Goal: Check status: Check status

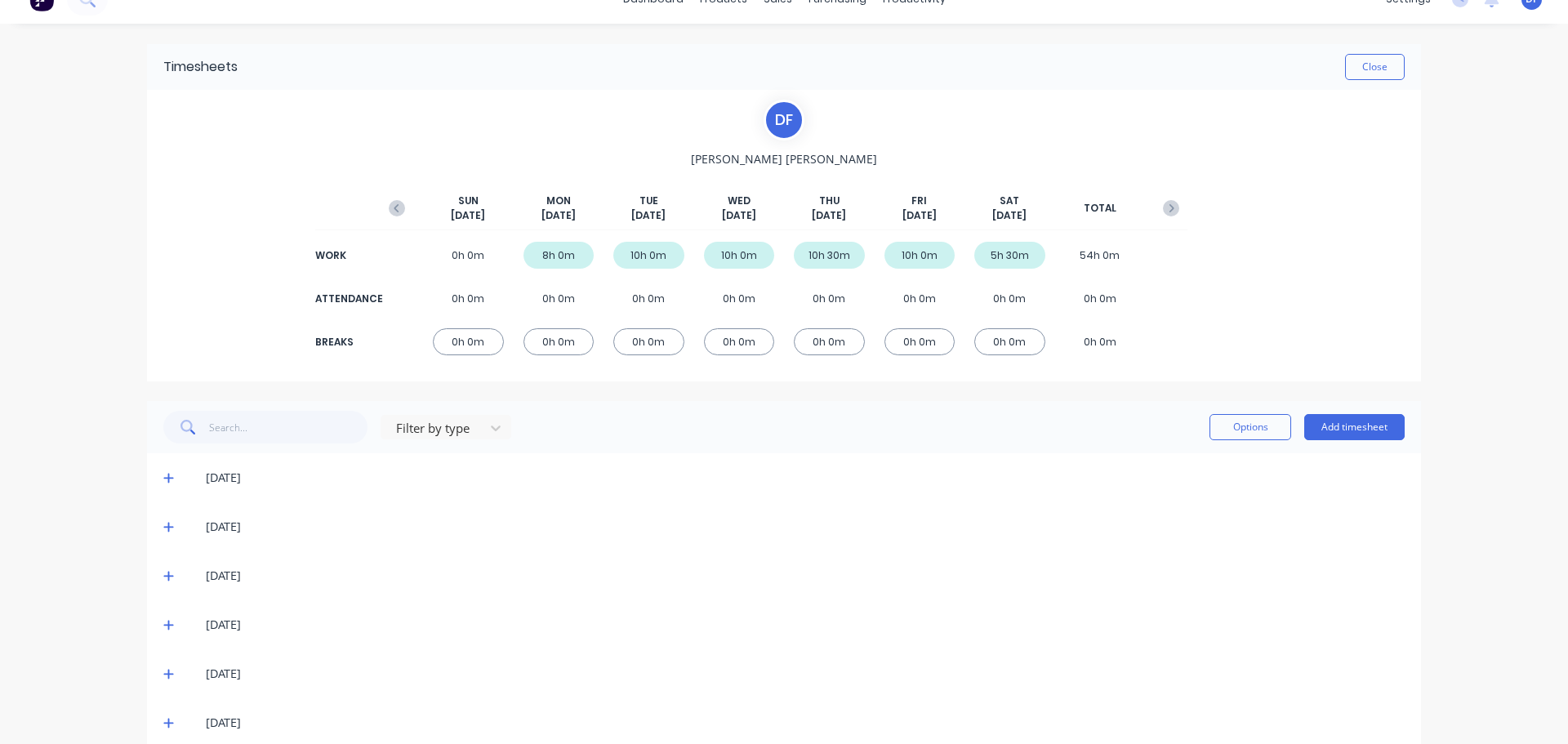
scroll to position [49, 0]
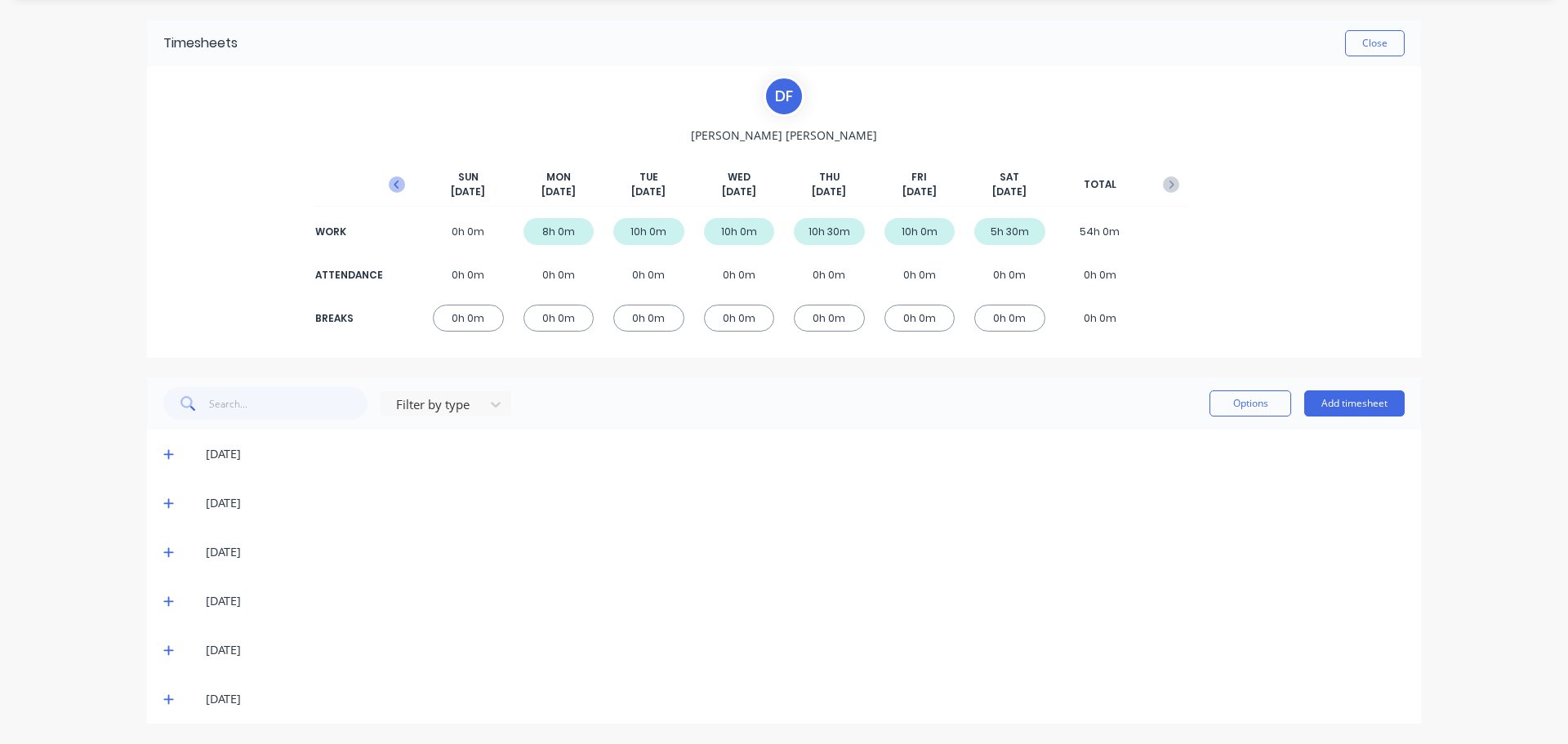
click at [394, 183] on icon "button" at bounding box center [396, 185] width 17 height 17
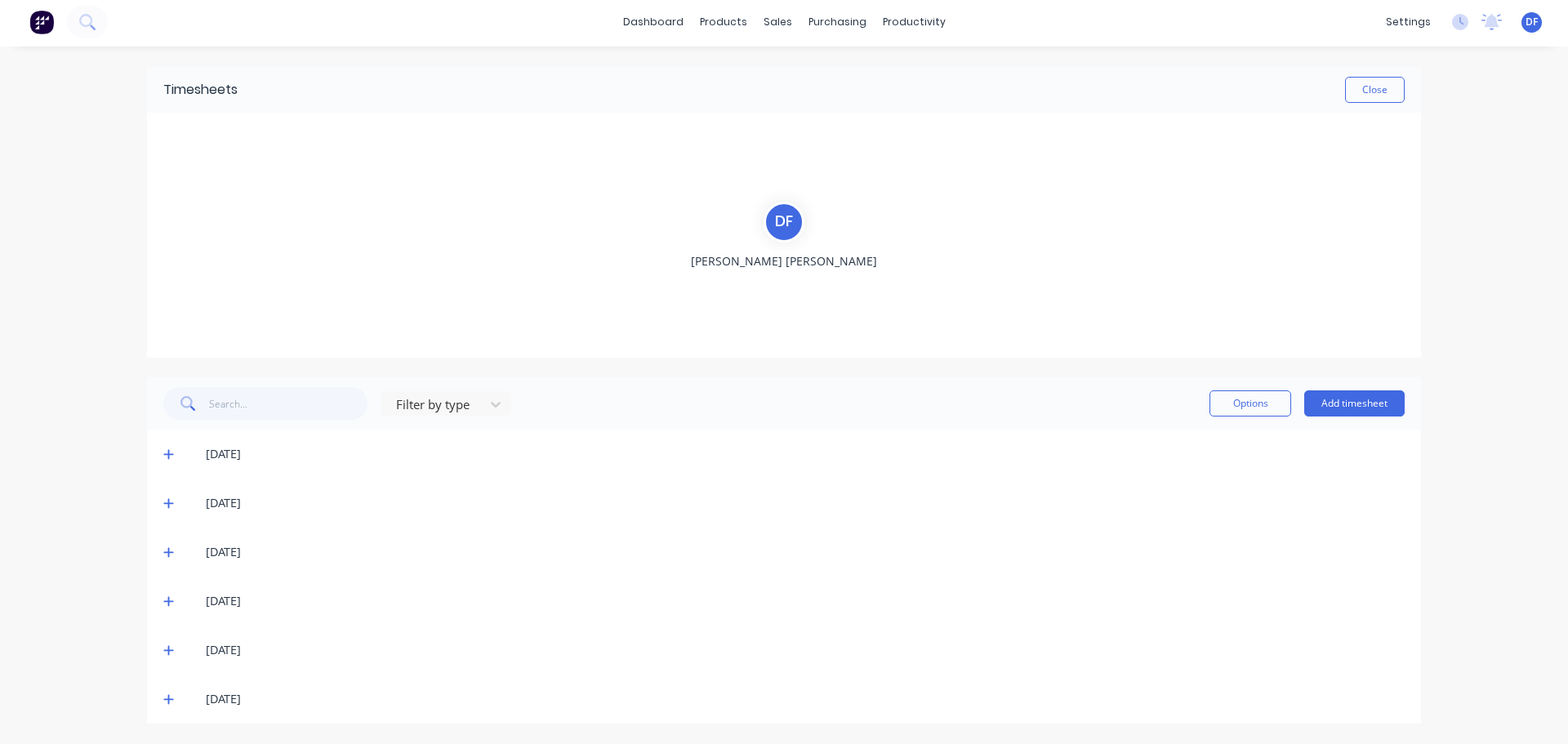
scroll to position [3, 0]
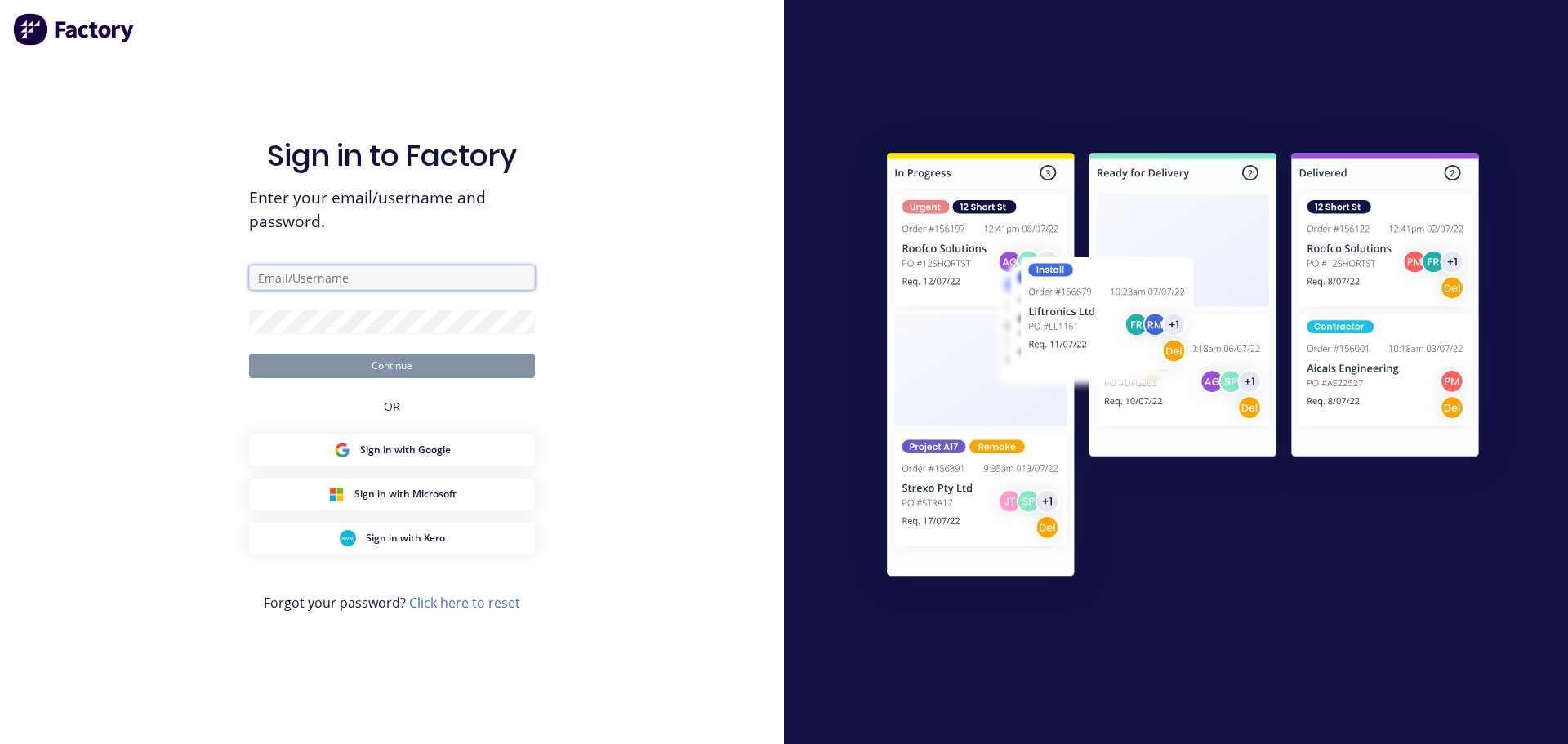
type input "[PERSON_NAME][EMAIL_ADDRESS][DOMAIN_NAME]"
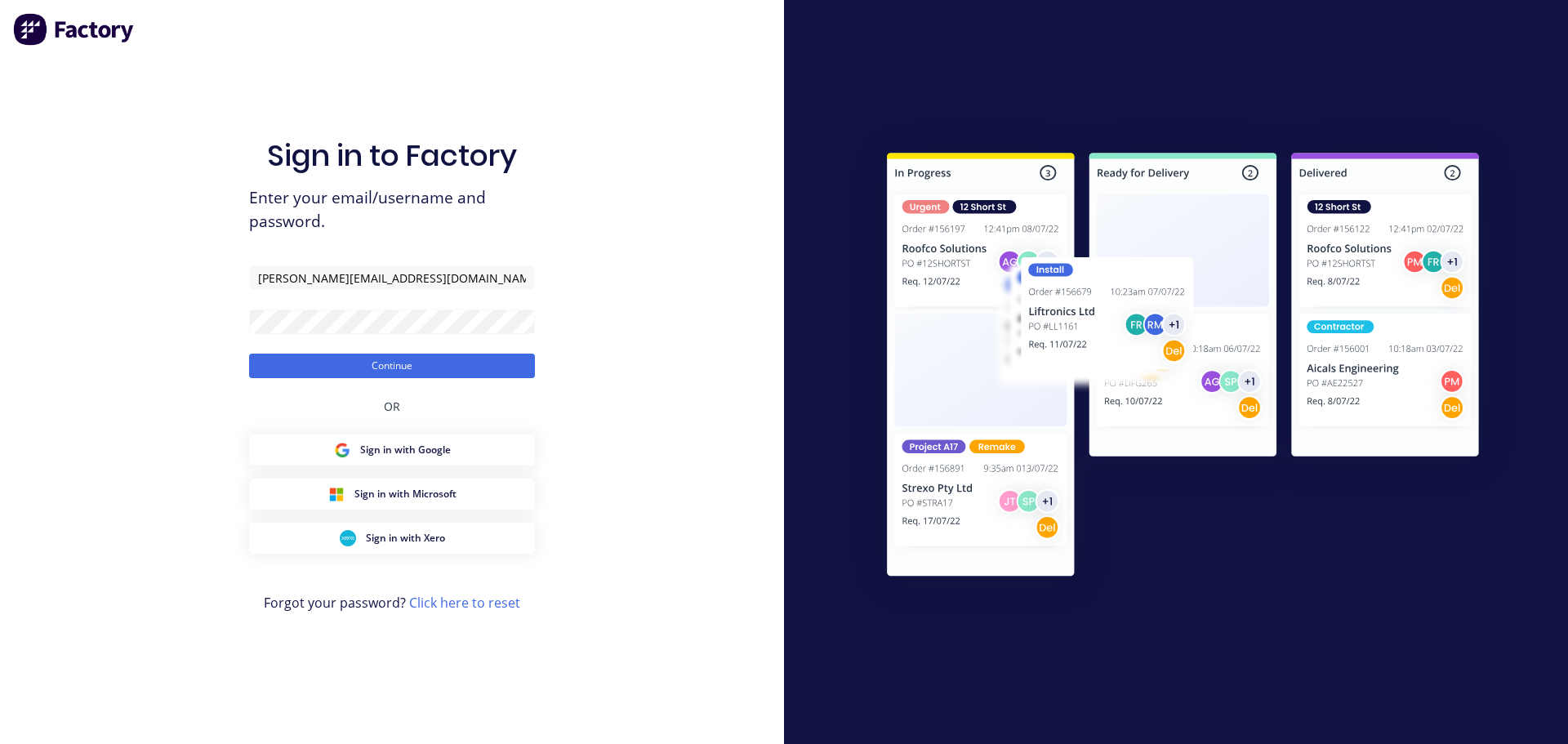
click at [497, 171] on h1 "Sign in to Factory" at bounding box center [392, 156] width 250 height 35
click at [368, 369] on button "Continue" at bounding box center [392, 366] width 286 height 24
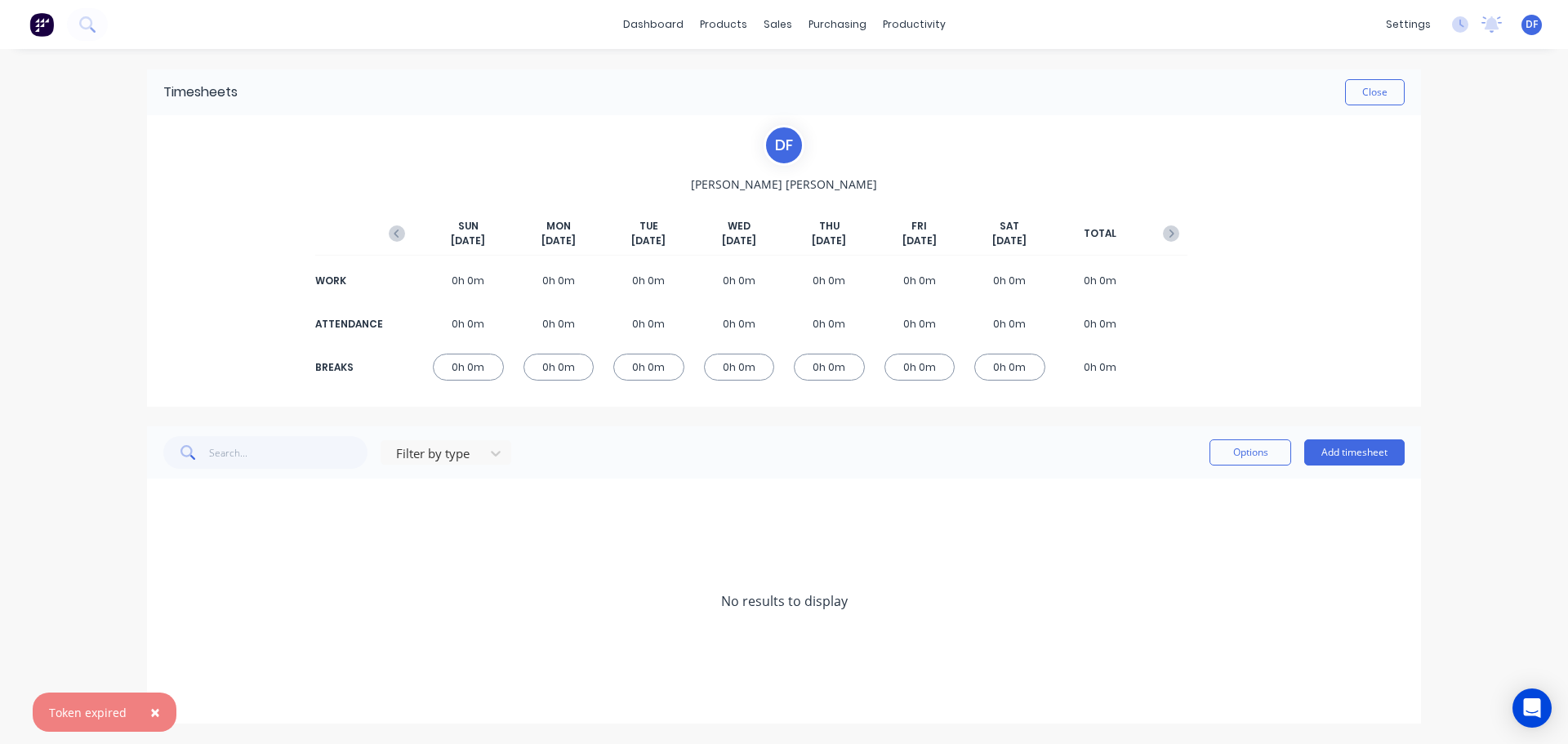
click at [151, 712] on span "×" at bounding box center [155, 713] width 10 height 23
click at [1365, 105] on button "Close" at bounding box center [1375, 92] width 59 height 26
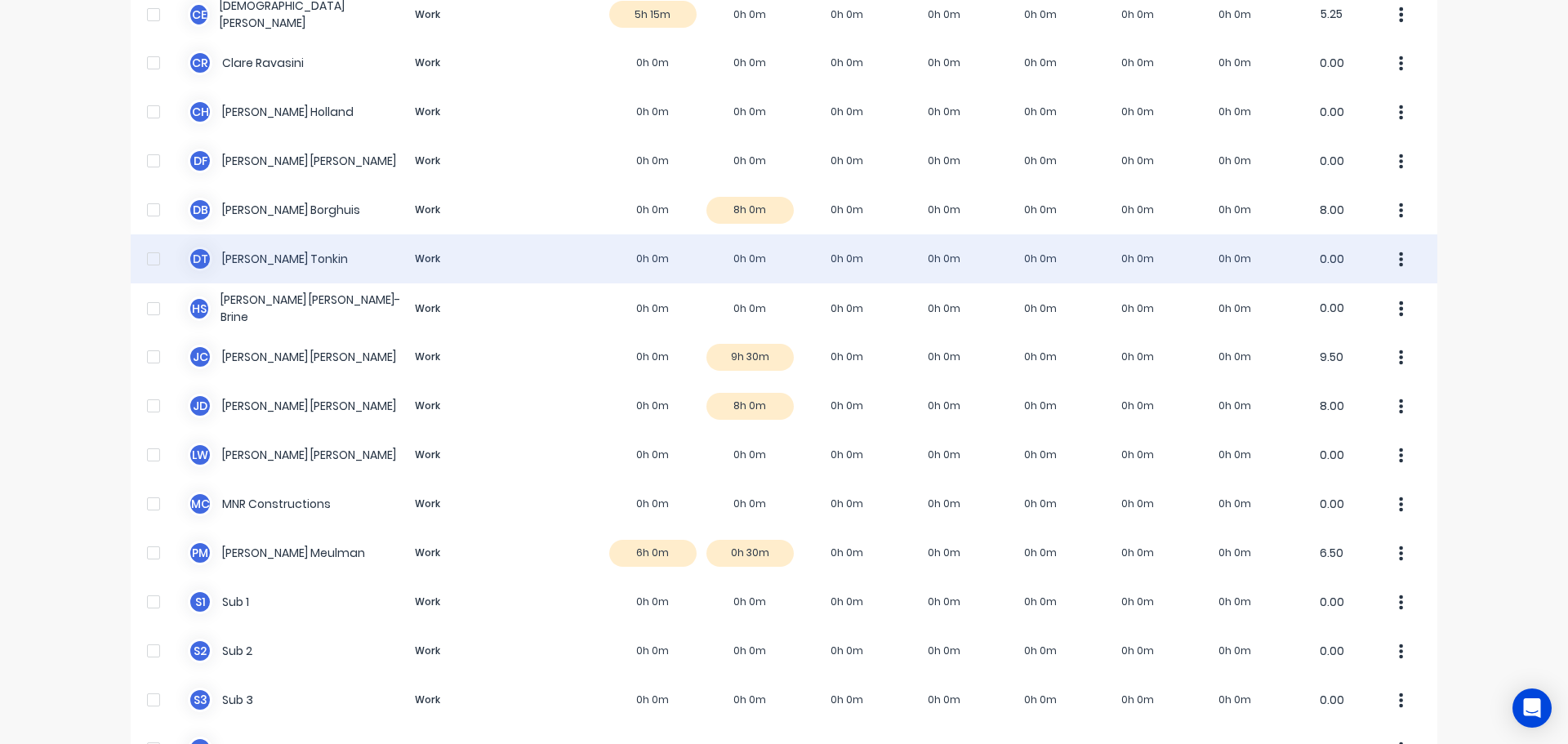
scroll to position [245, 0]
